Goal: Task Accomplishment & Management: Use online tool/utility

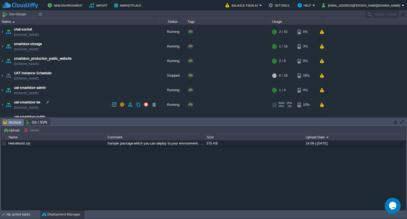
click at [86, 106] on td "uat-smartdoor-be [DOMAIN_NAME]" at bounding box center [79, 105] width 159 height 15
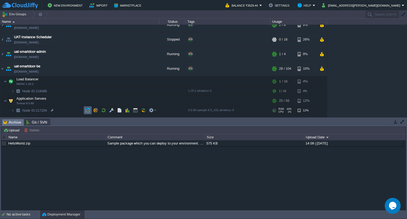
scroll to position [38, 0]
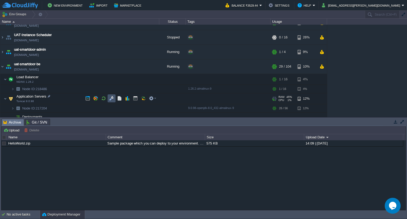
click at [113, 99] on button "button" at bounding box center [111, 98] width 5 height 5
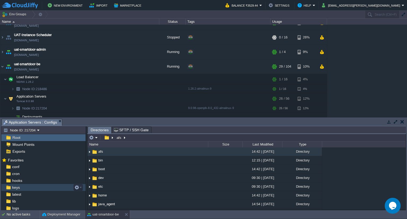
scroll to position [21, 0]
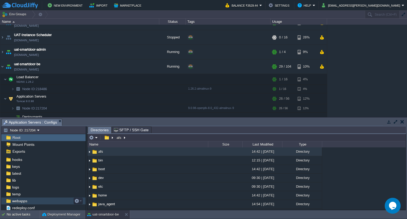
click at [22, 200] on span "webapps" at bounding box center [19, 200] width 17 height 5
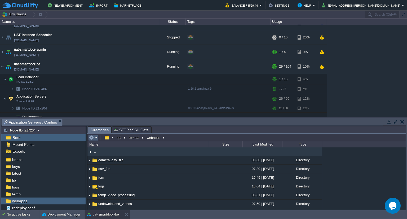
click at [95, 140] on em at bounding box center [93, 137] width 9 height 5
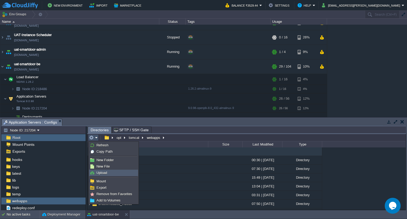
click at [105, 171] on span "Upload" at bounding box center [101, 173] width 11 height 4
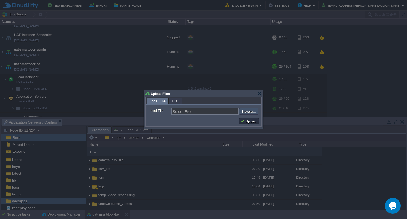
click at [247, 113] on input "file" at bounding box center [224, 111] width 67 height 6
type input "C:\fakepath\smartdoor-smartlockservice-1.1.1-SNAPSHOT.jar"
type input "smartdoor-smartlockservice-1.1.1-SNAPSHOT.jar"
click at [249, 121] on button "Upload" at bounding box center [249, 121] width 18 height 5
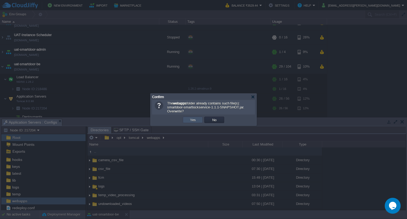
click at [190, 119] on button "Yes" at bounding box center [192, 119] width 9 height 5
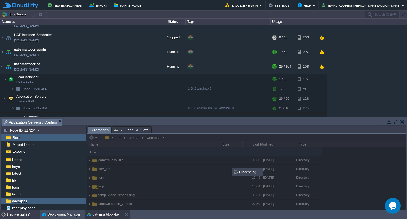
click at [24, 213] on div "1 active task(s)" at bounding box center [23, 214] width 33 height 8
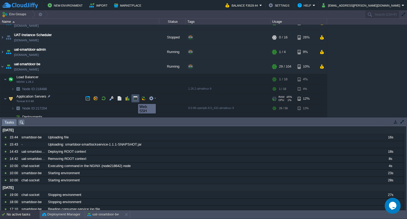
click at [134, 99] on button "button" at bounding box center [135, 98] width 5 height 5
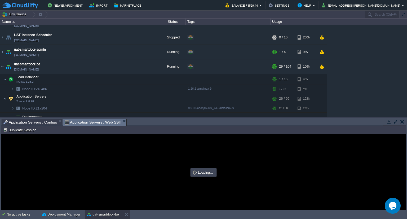
scroll to position [0, 0]
type input "#000000"
